Goal: Information Seeking & Learning: Learn about a topic

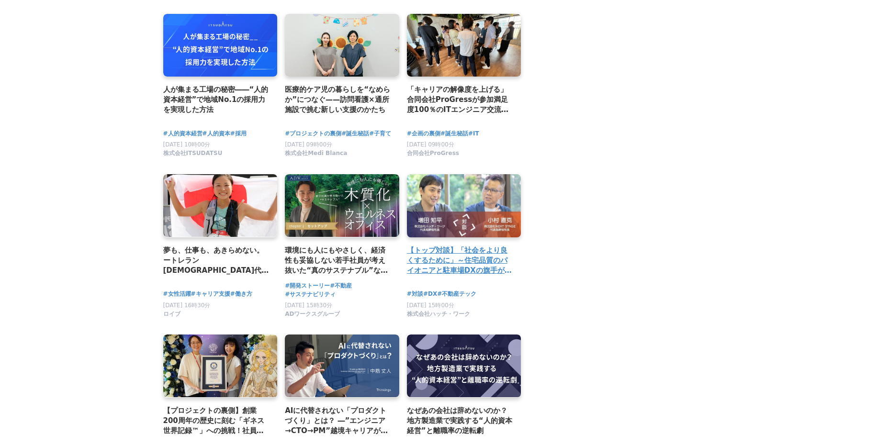
scroll to position [1675, 0]
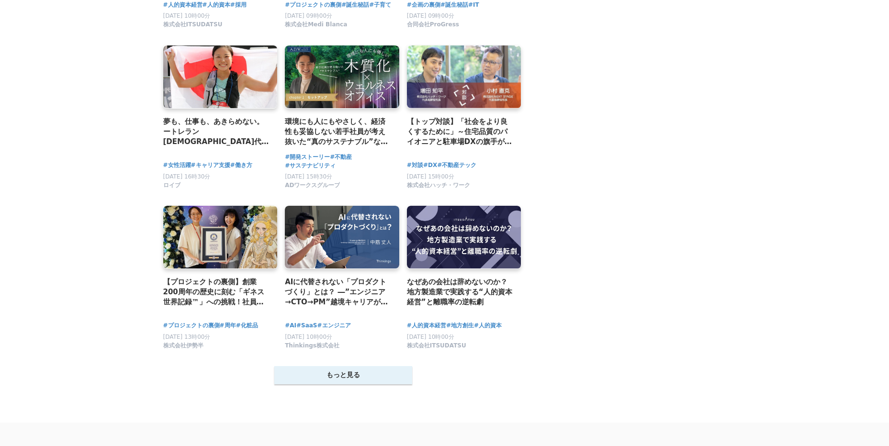
click at [319, 384] on button "もっと見る" at bounding box center [343, 375] width 138 height 18
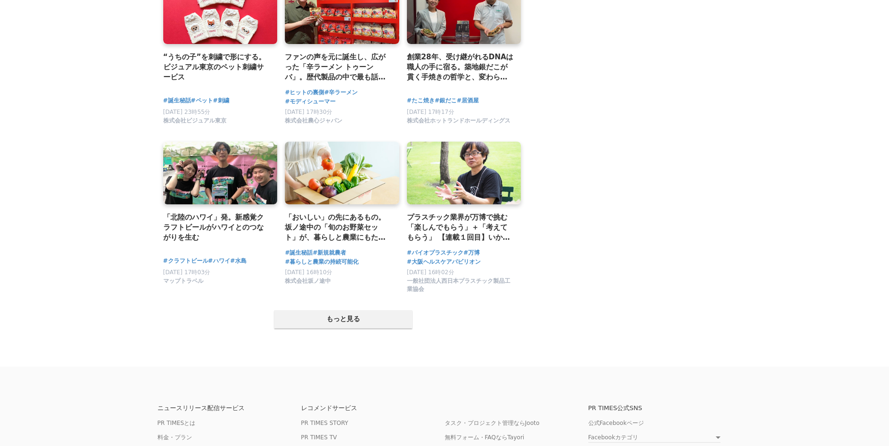
scroll to position [2728, 0]
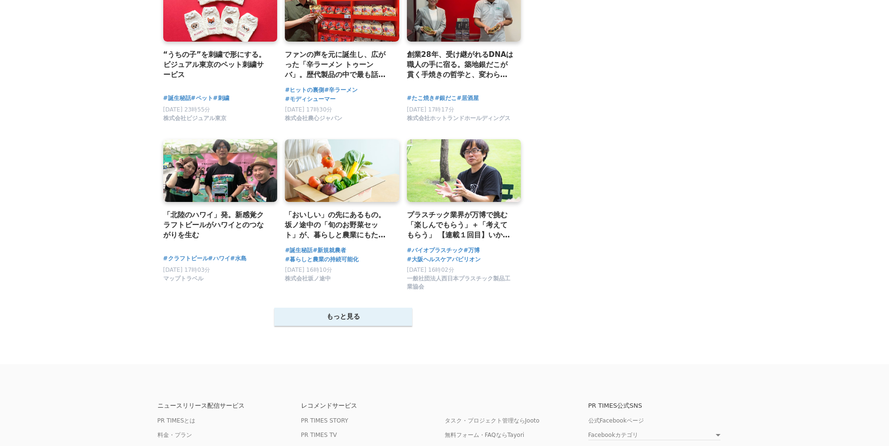
click at [367, 325] on button "もっと見る" at bounding box center [343, 317] width 138 height 18
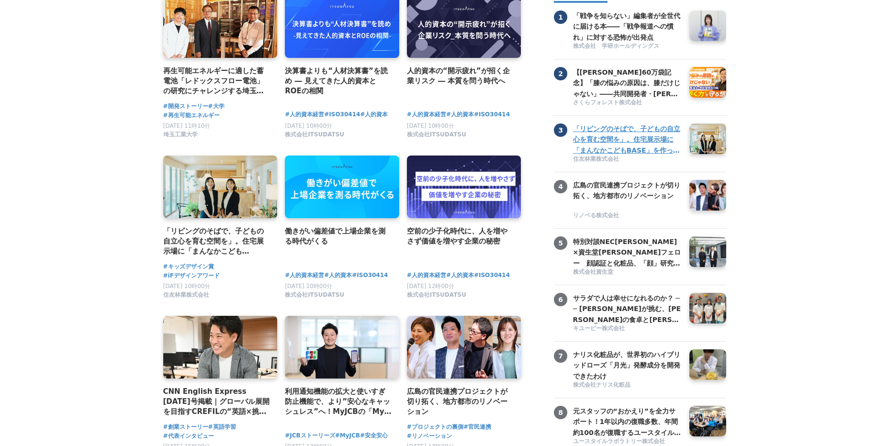
scroll to position [0, 0]
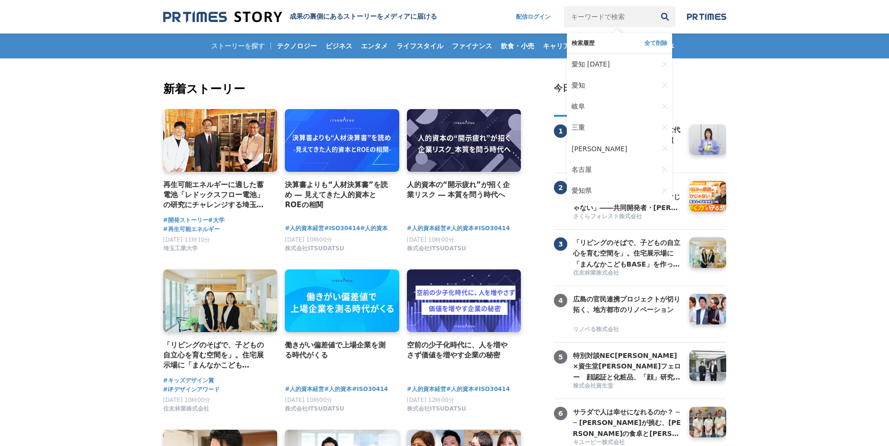
click at [597, 26] on input "キーワードで検索" at bounding box center [609, 16] width 90 height 21
click at [576, 90] on span "愛知" at bounding box center [578, 85] width 13 height 9
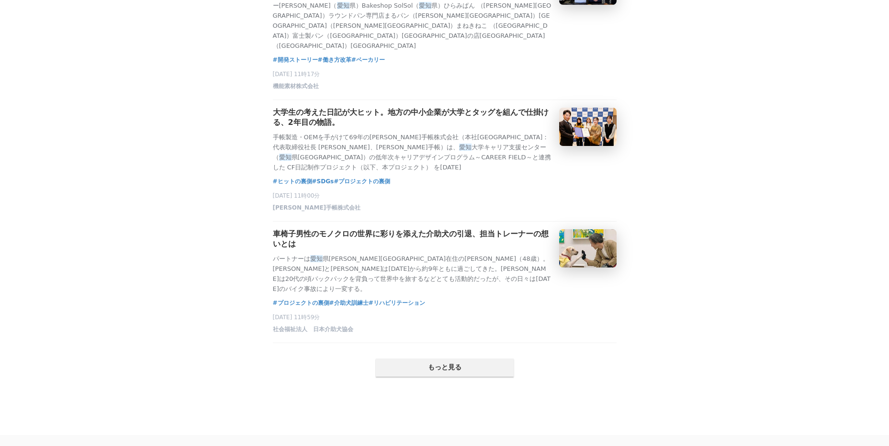
scroll to position [1962, 0]
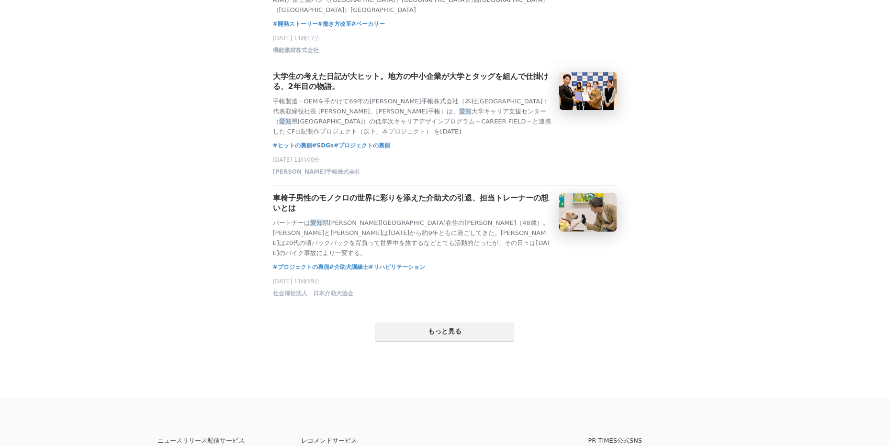
drag, startPoint x: 98, startPoint y: 99, endPoint x: 98, endPoint y: 93, distance: 5.7
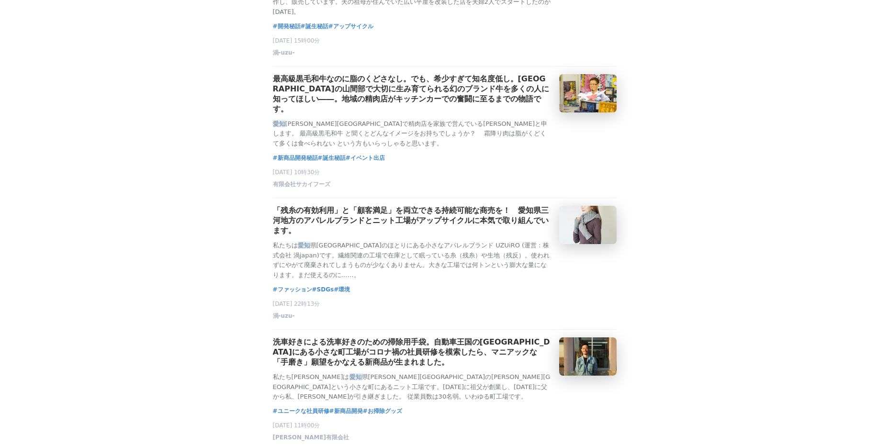
scroll to position [527, 0]
